Goal: Complete application form

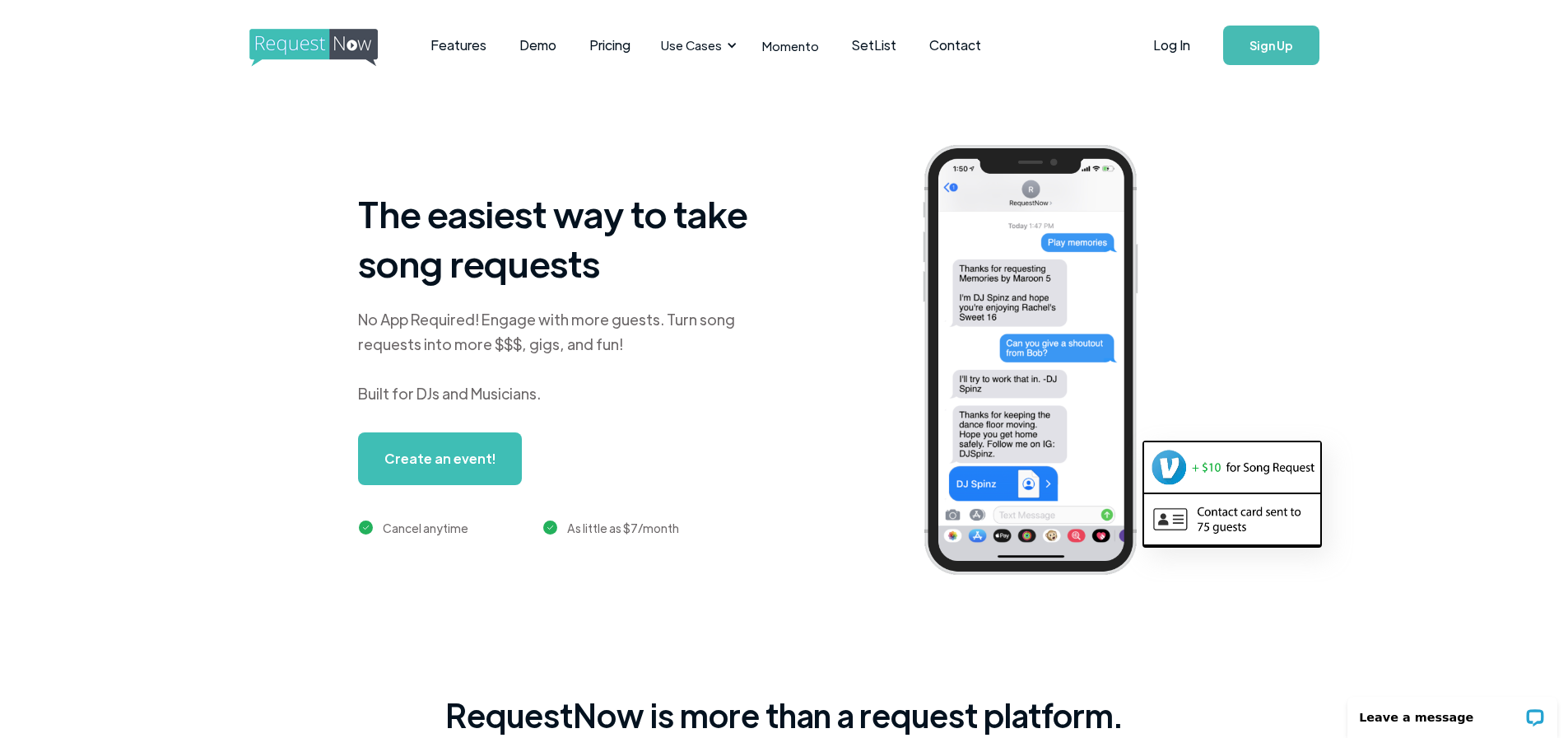
click at [318, 46] on img "home" at bounding box center [329, 47] width 159 height 38
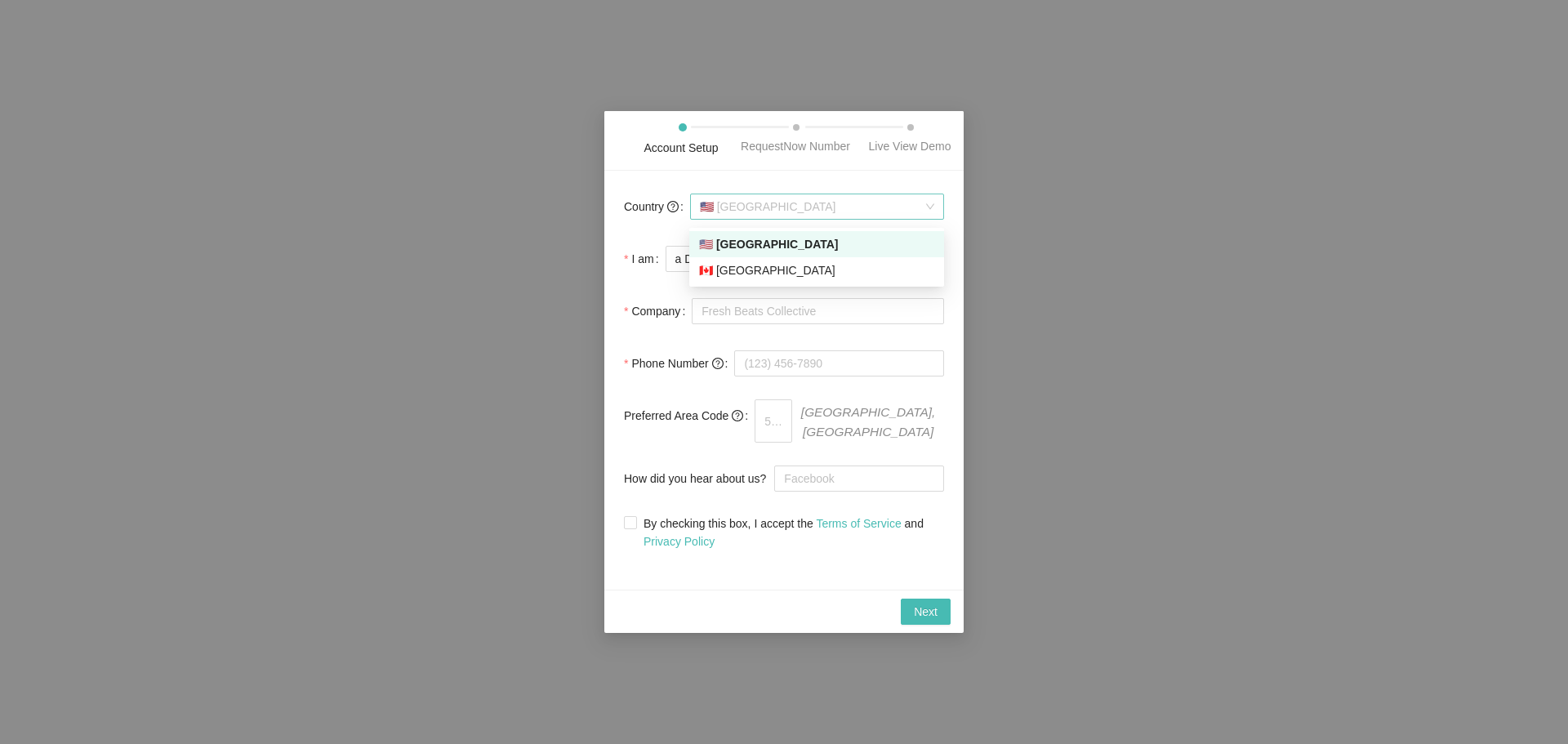
click at [849, 219] on span "🇺🇸 [GEOGRAPHIC_DATA]" at bounding box center [817, 206] width 234 height 24
click at [681, 353] on label "Phone Number" at bounding box center [679, 363] width 110 height 33
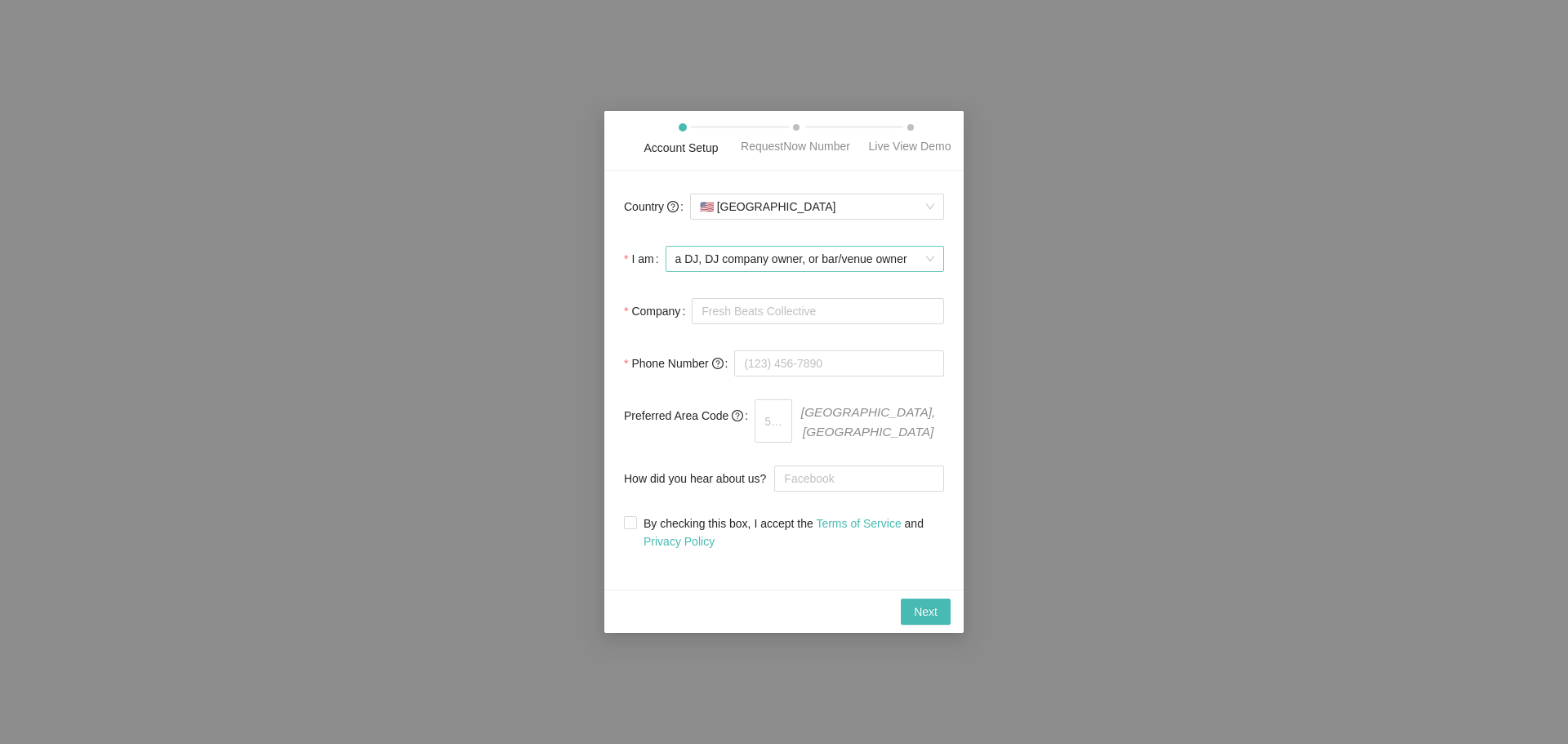
click at [814, 266] on span "a DJ, DJ company owner, or bar/venue owner" at bounding box center [805, 259] width 259 height 24
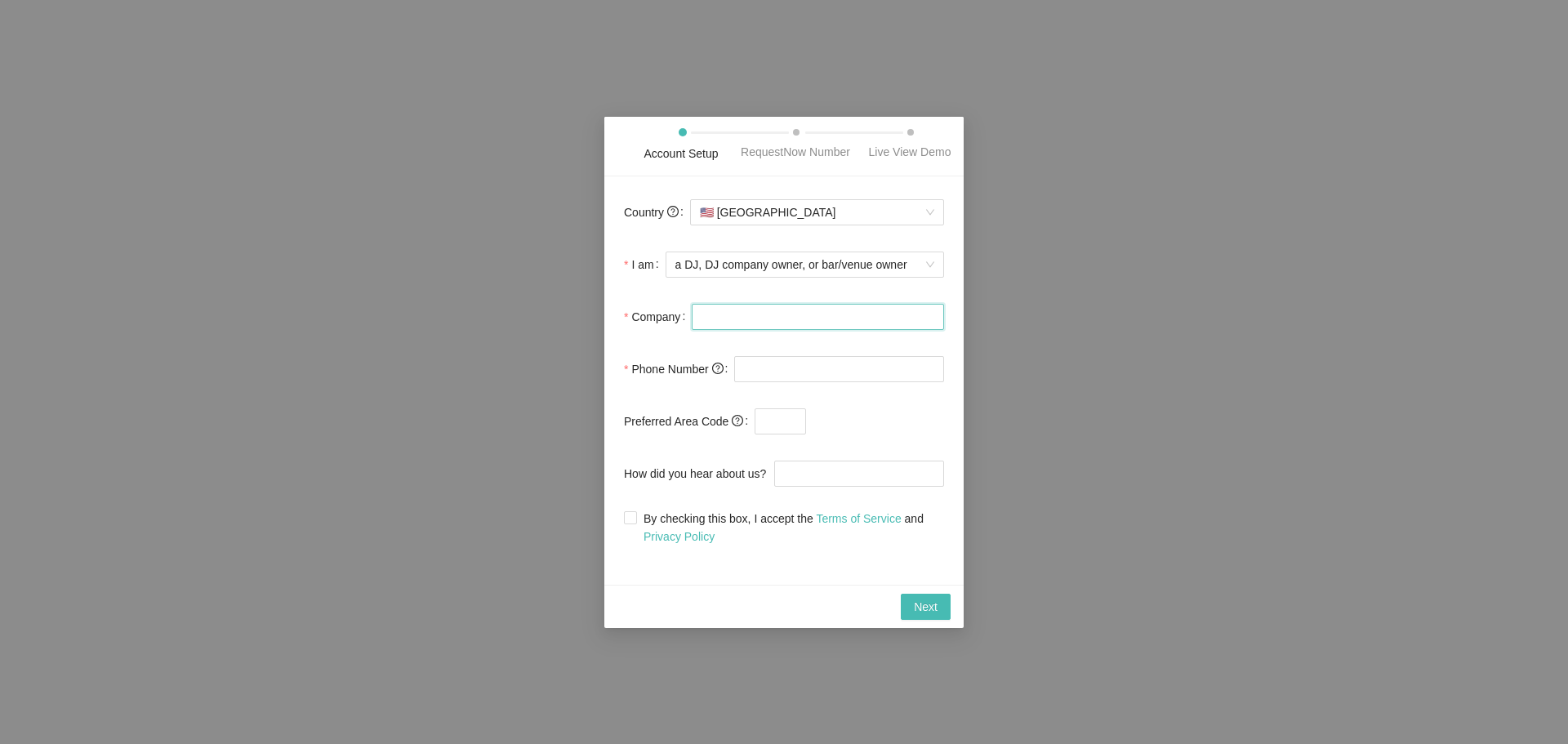
click at [814, 305] on input "Company" at bounding box center [818, 317] width 252 height 26
type input "Riverbank Radio"
click at [841, 372] on input "tel" at bounding box center [839, 369] width 210 height 26
type input "2"
click at [627, 525] on span at bounding box center [631, 518] width 13 height 13
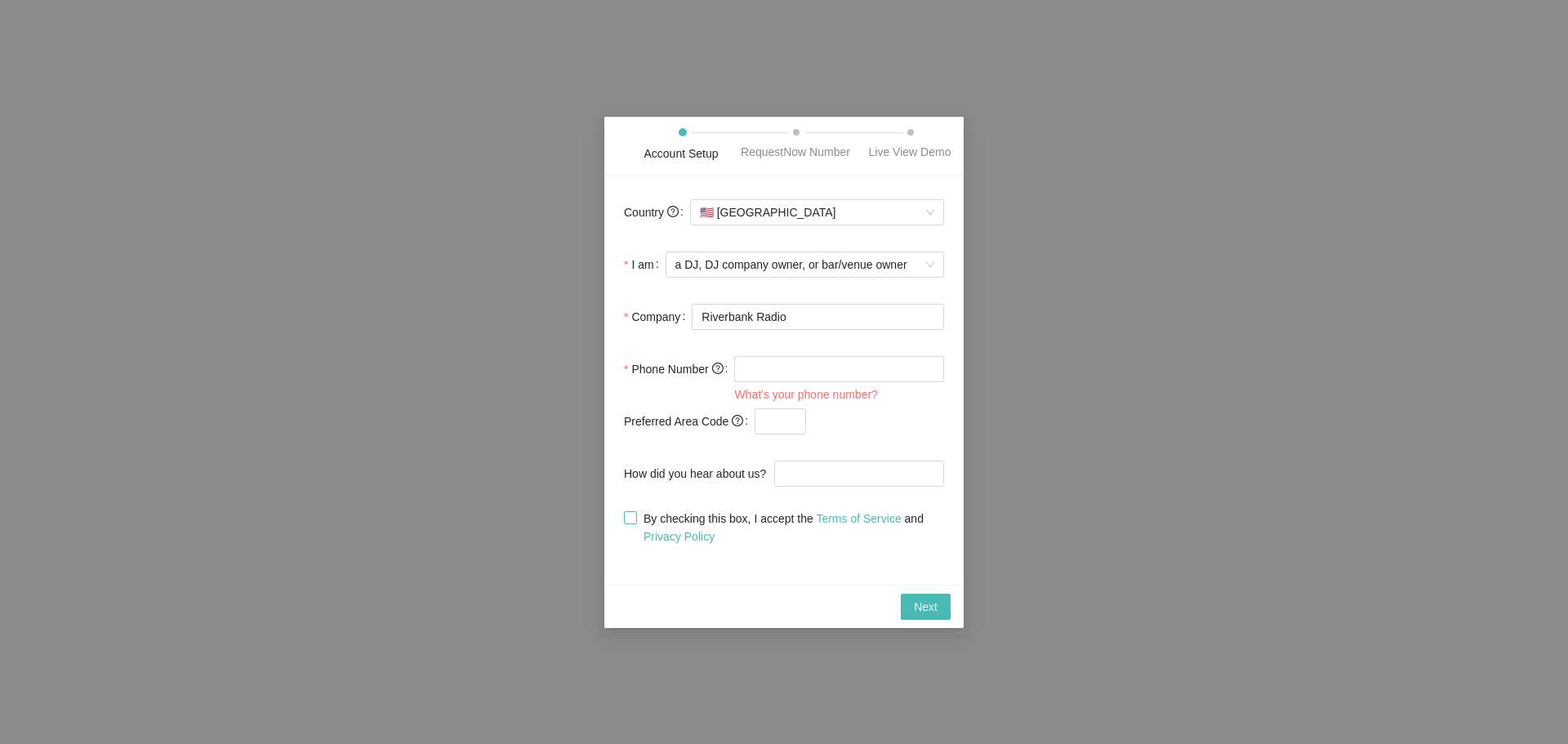
click at [627, 523] on input "By checking this box, I accept the Terms of Service and Privacy Policy" at bounding box center [630, 517] width 12 height 12
checkbox input "true"
click at [799, 372] on input "tel" at bounding box center [839, 369] width 210 height 26
type input "1 (234)"
click at [766, 581] on div "Country 🇺🇸 [GEOGRAPHIC_DATA] I am a DJ, DJ company owner, or bar/venue owner Co…" at bounding box center [784, 381] width 360 height 409
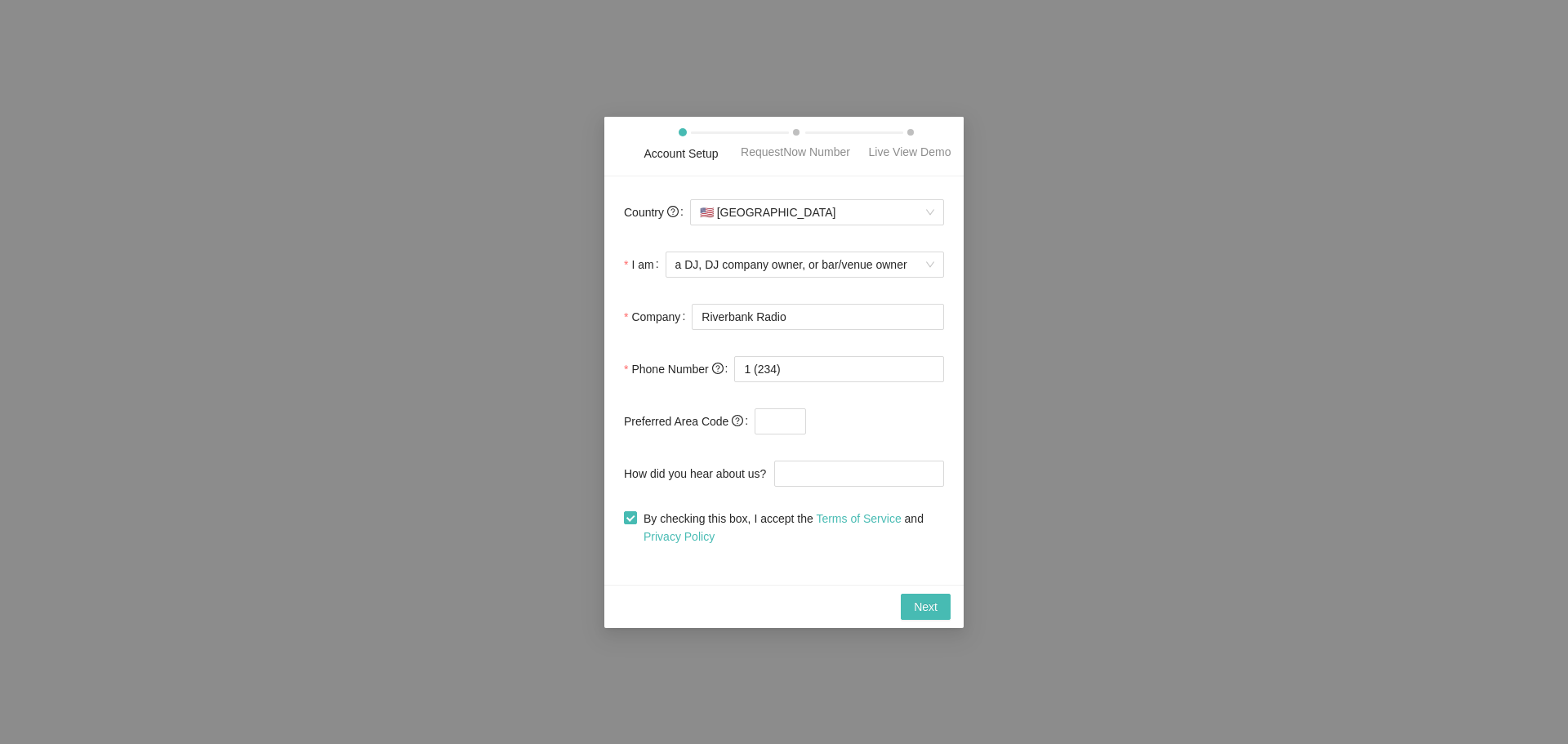
click at [929, 625] on div "Next" at bounding box center [784, 607] width 360 height 44
click at [962, 619] on div "Next" at bounding box center [784, 607] width 360 height 44
click at [938, 607] on button "Next" at bounding box center [925, 607] width 50 height 26
